Goal: Task Accomplishment & Management: Manage account settings

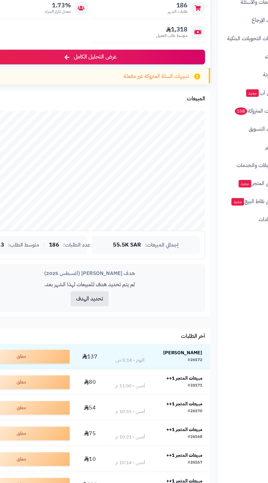
scroll to position [2, 0]
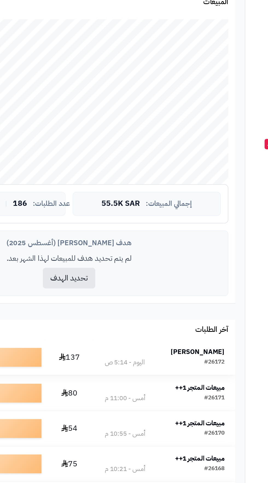
click at [181, 359] on strong "عبدالعزيز المطيري" at bounding box center [176, 358] width 31 height 6
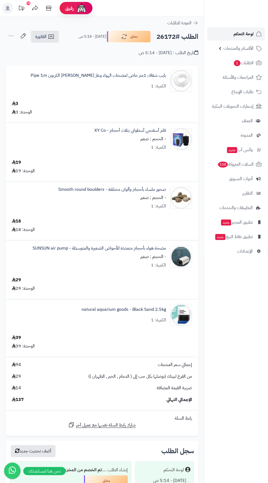
click at [235, 34] on span "لوحة التحكم" at bounding box center [244, 34] width 20 height 8
